Goal: Task Accomplishment & Management: Use online tool/utility

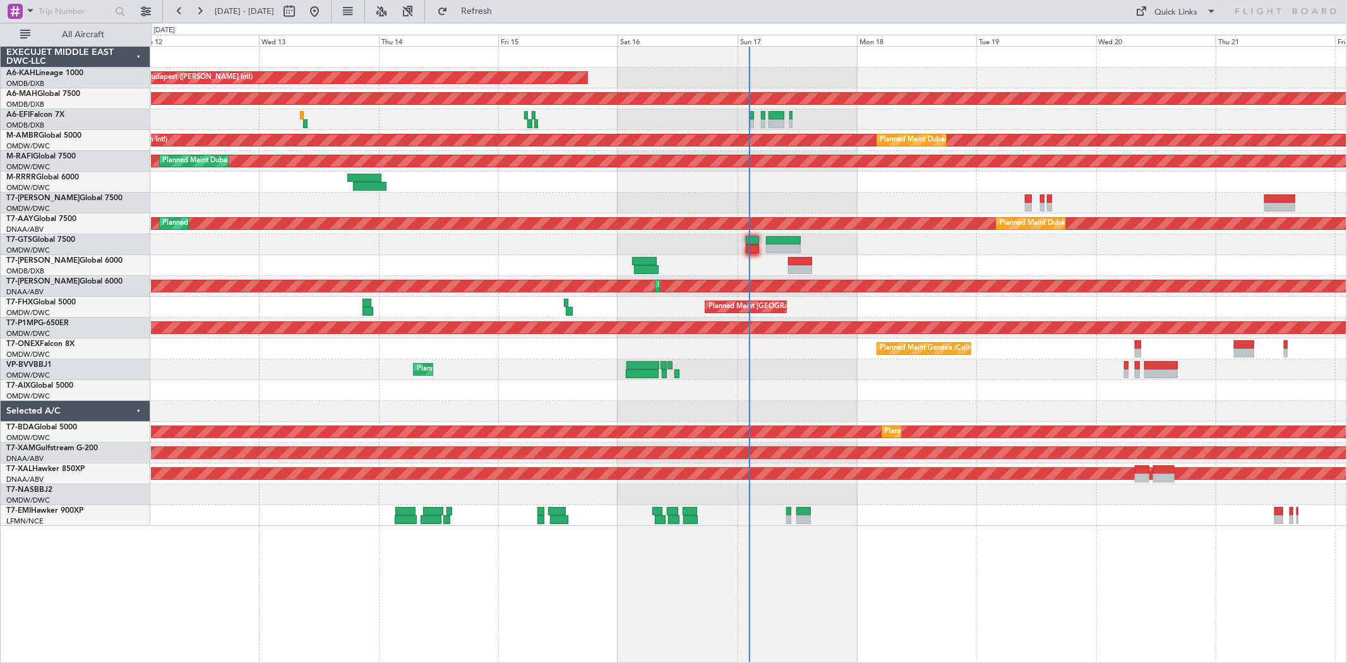
click at [742, 247] on div "Unplanned Maint [GEOGRAPHIC_DATA] (Al Maktoum Intl)" at bounding box center [748, 244] width 1195 height 21
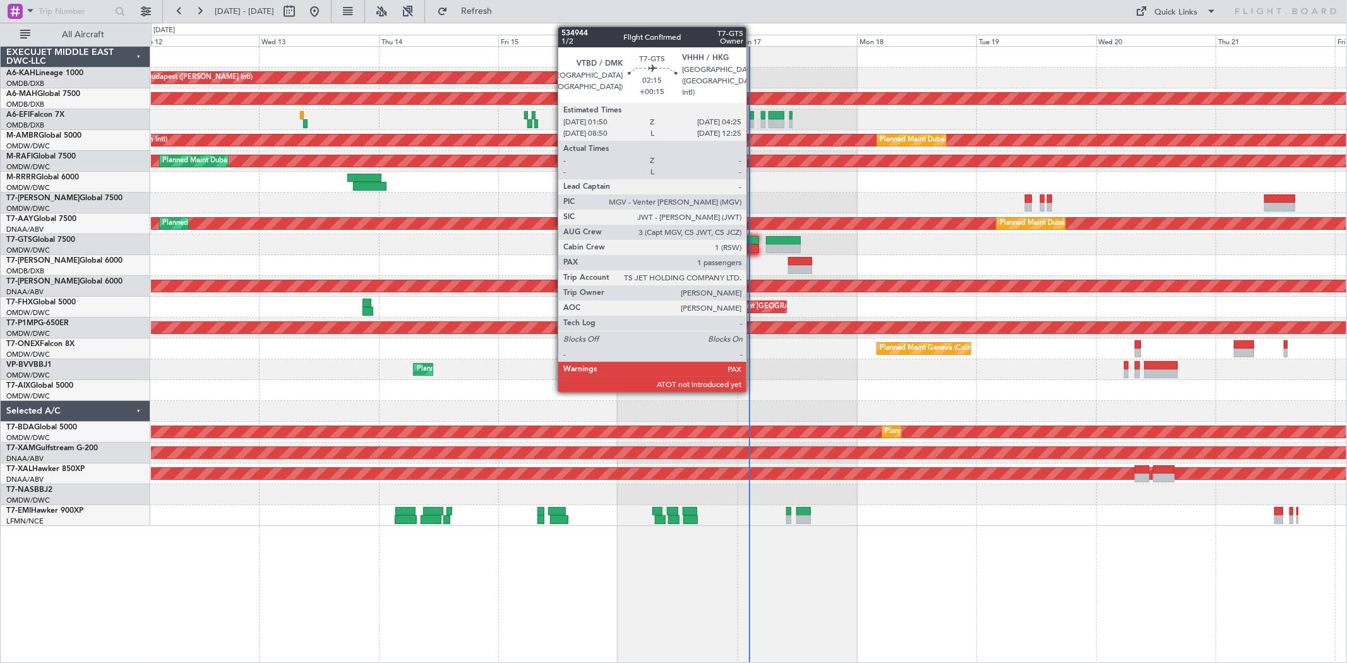
click at [752, 245] on div at bounding box center [752, 248] width 13 height 9
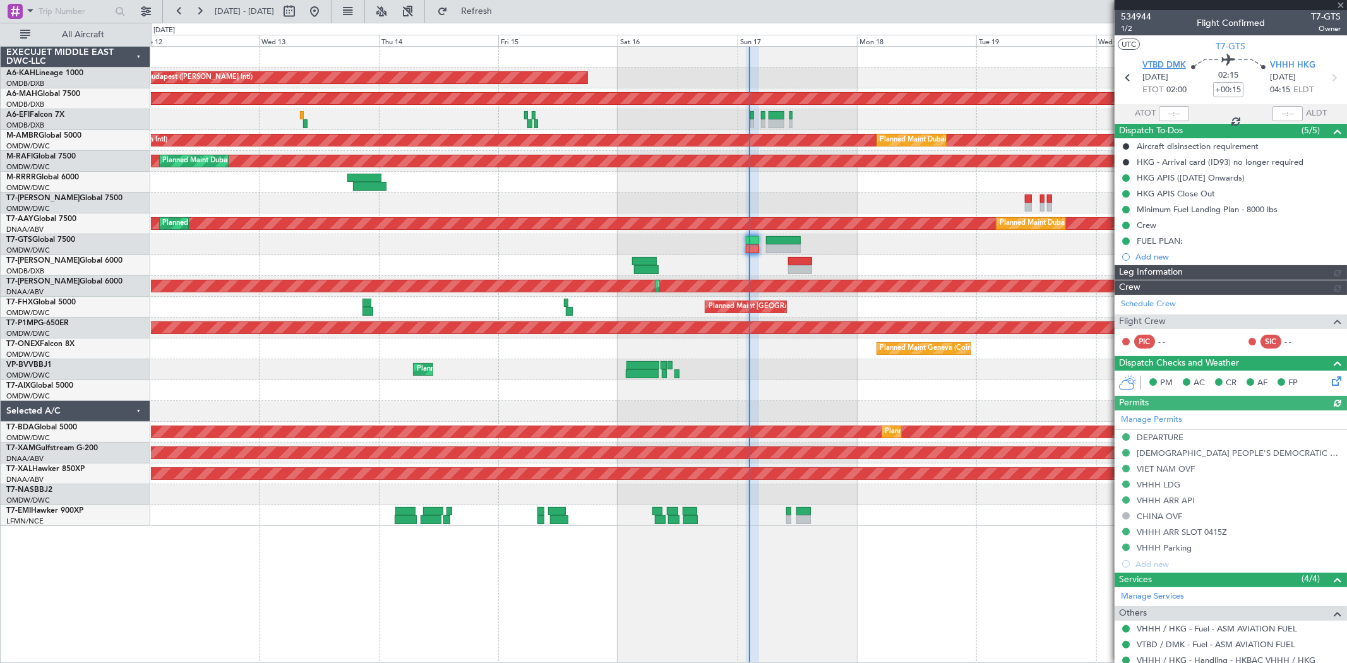
type input "[PERSON_NAME] ([PERSON_NAME])"
type input "7025"
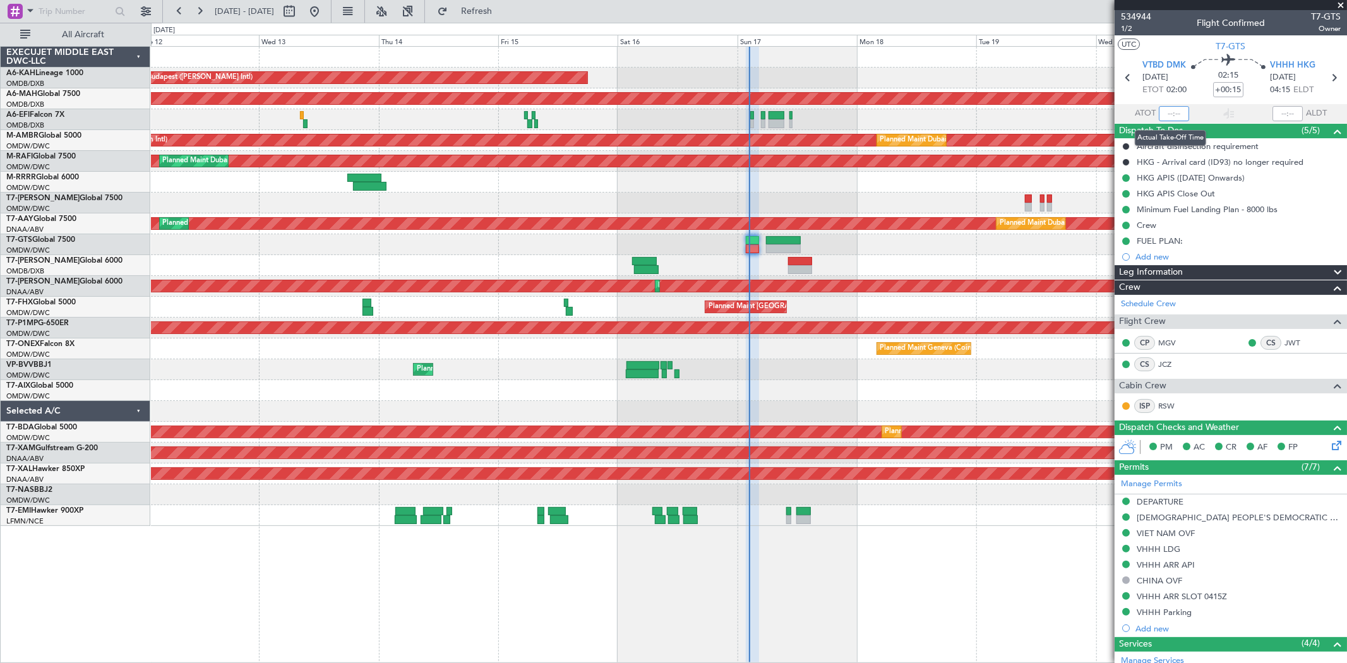
click at [1169, 110] on input "text" at bounding box center [1174, 113] width 30 height 15
type input "02:04"
click at [1339, 3] on span at bounding box center [1340, 5] width 13 height 11
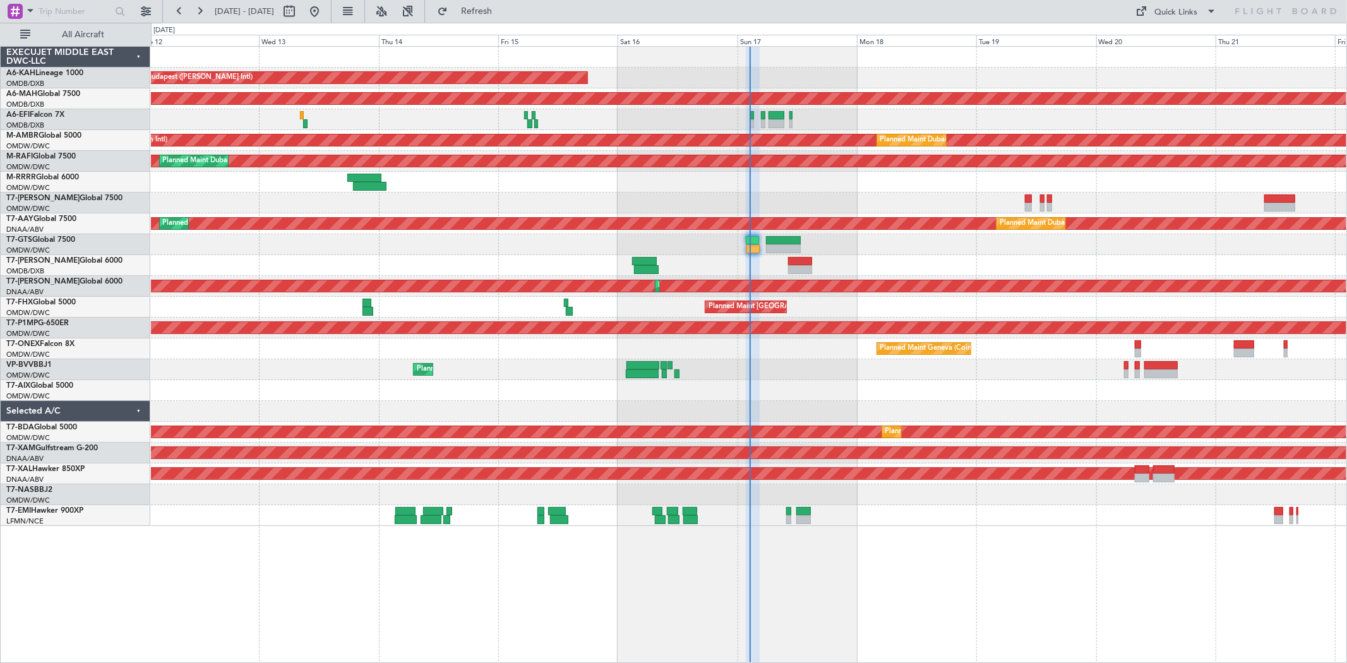
type input "0"
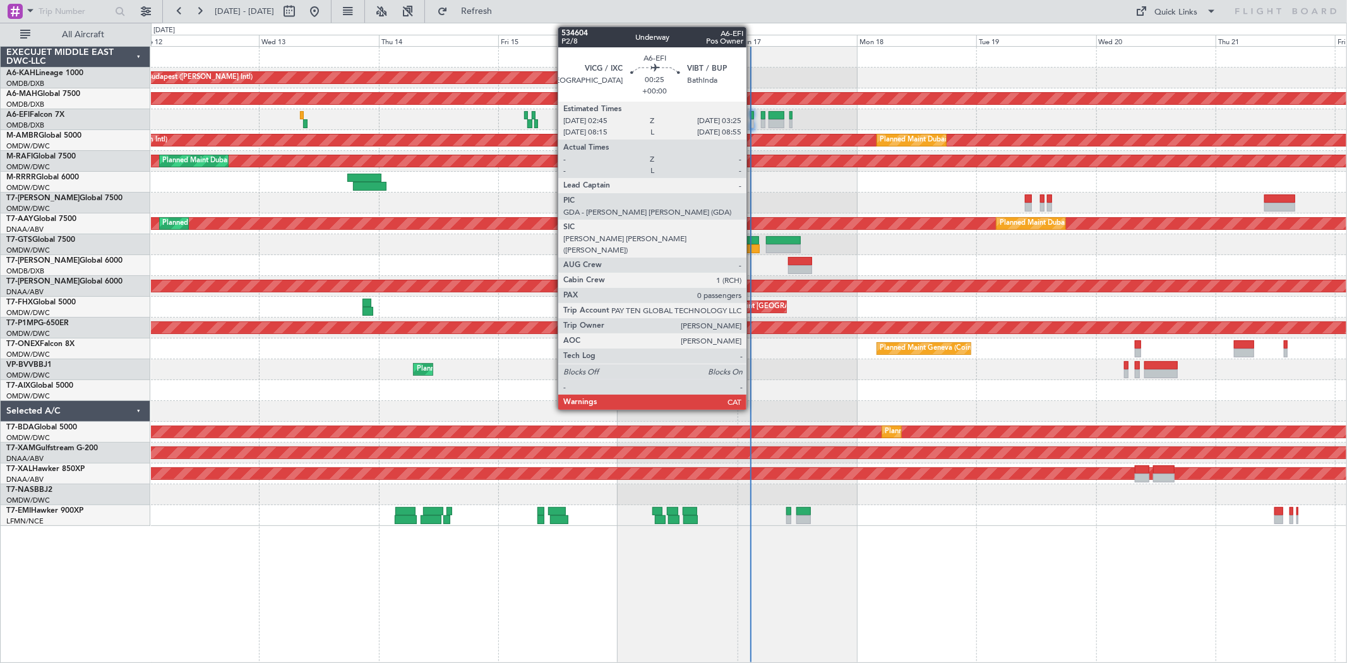
click at [753, 124] on div at bounding box center [752, 123] width 4 height 9
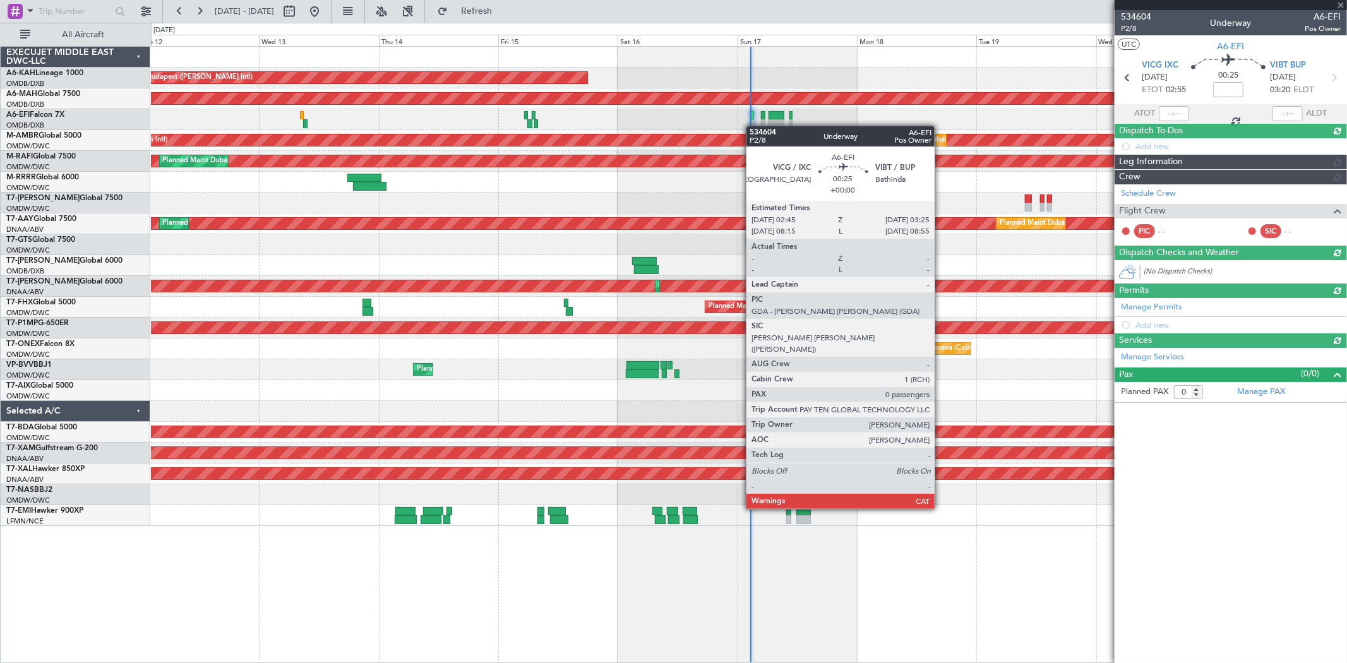
type input "[PERSON_NAME] ([PERSON_NAME])"
type input "7028"
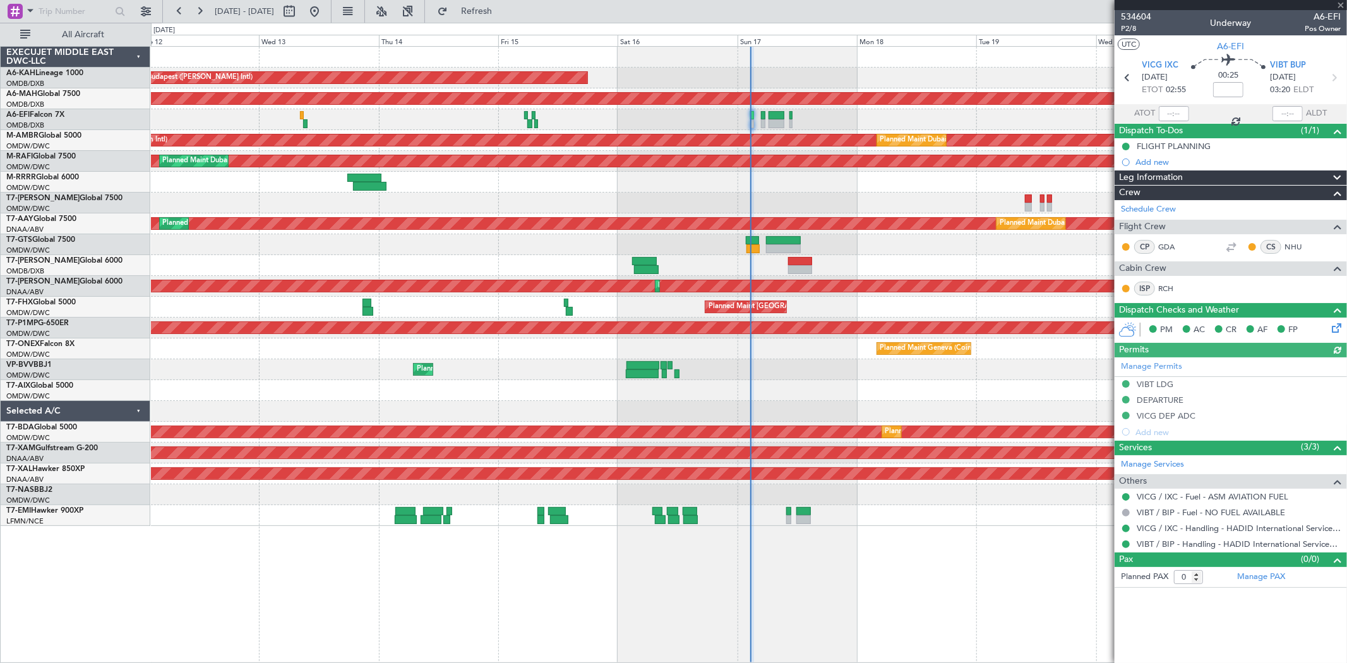
click at [1176, 106] on div at bounding box center [1174, 113] width 30 height 15
click at [1174, 106] on input "text" at bounding box center [1174, 113] width 30 height 15
type input "02:38"
click at [1341, 1] on span at bounding box center [1340, 5] width 13 height 11
